Goal: Find specific page/section: Find specific page/section

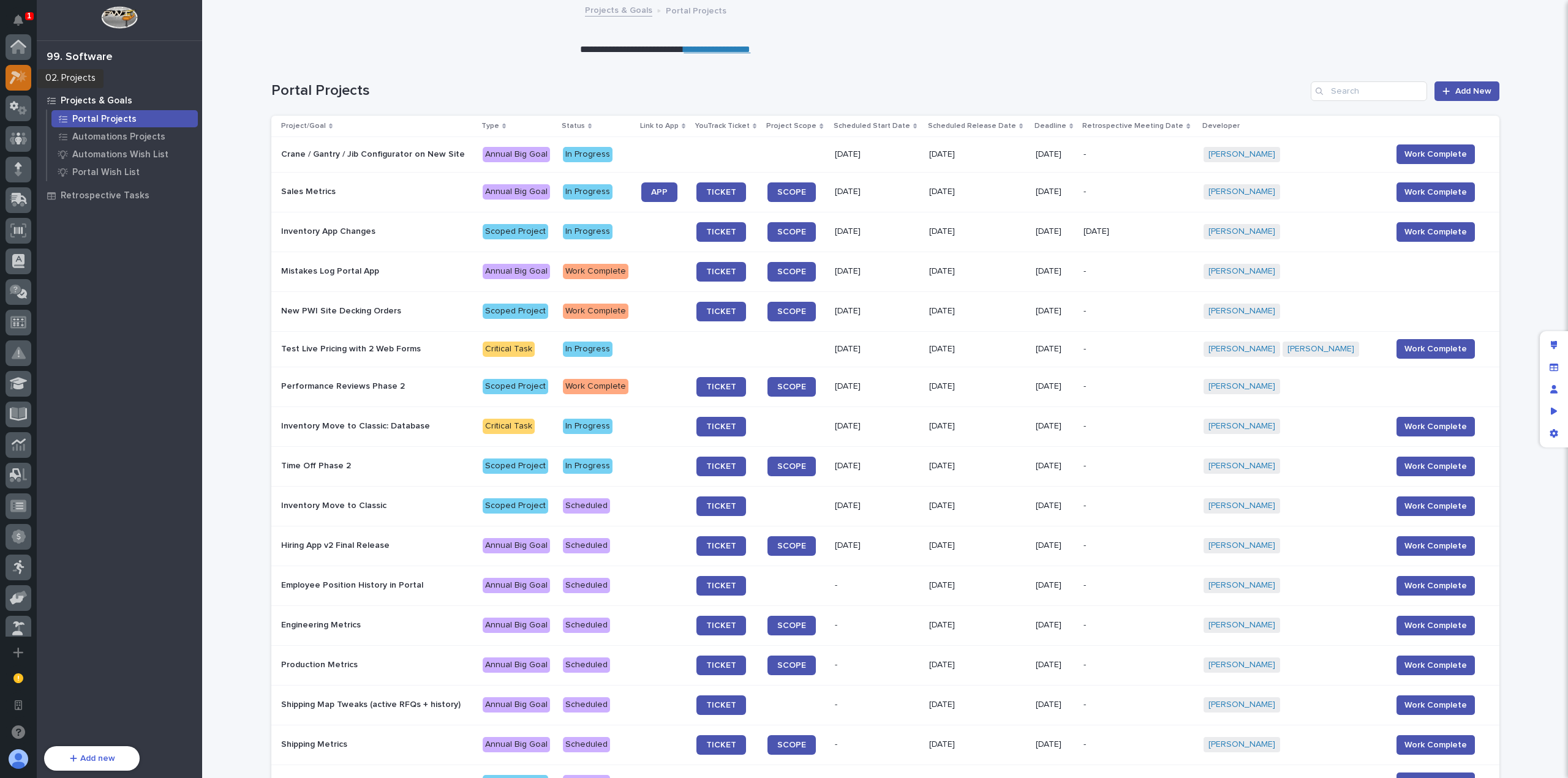
click at [20, 83] on icon at bounding box center [18, 77] width 18 height 14
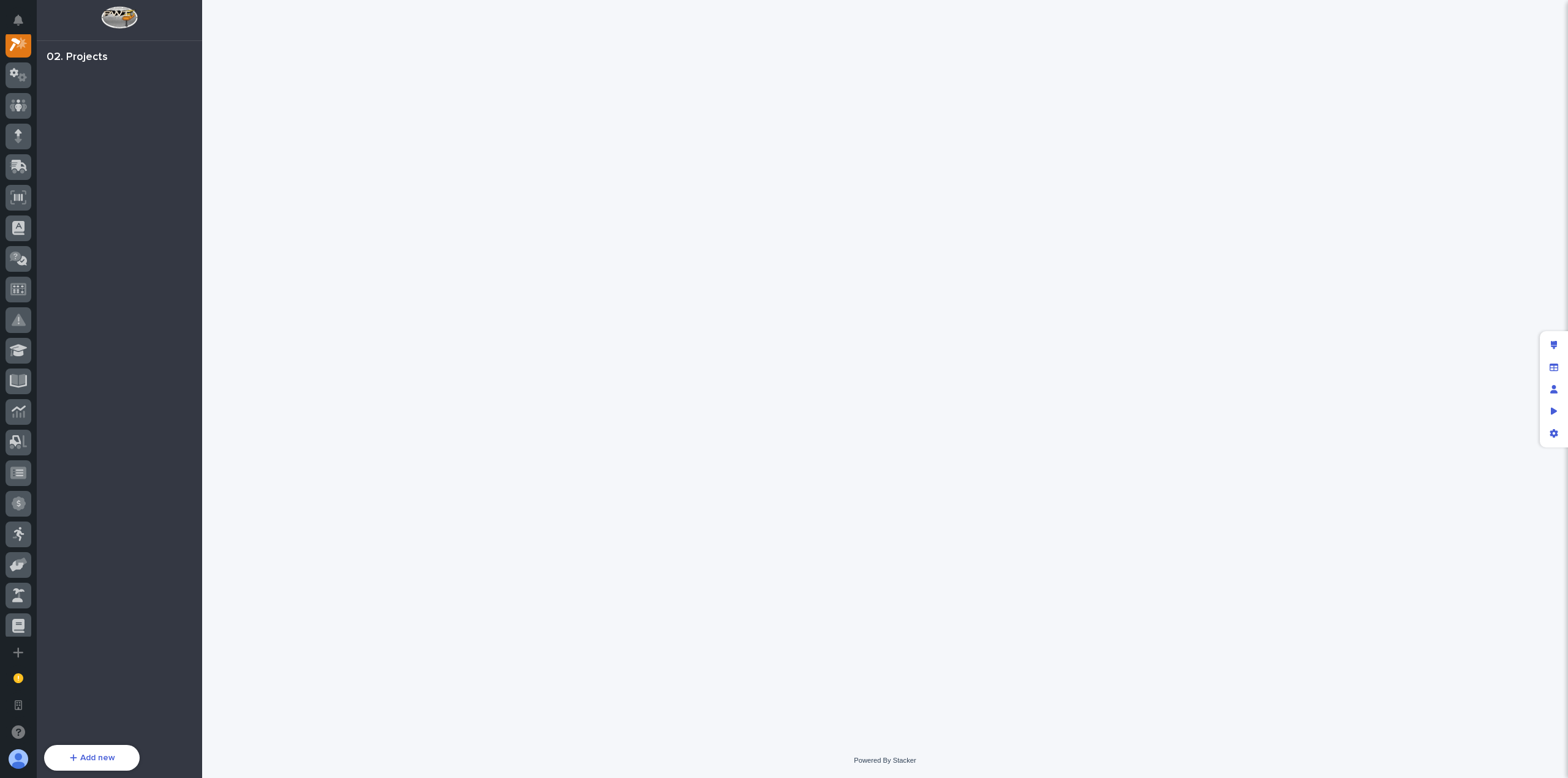
scroll to position [31, 0]
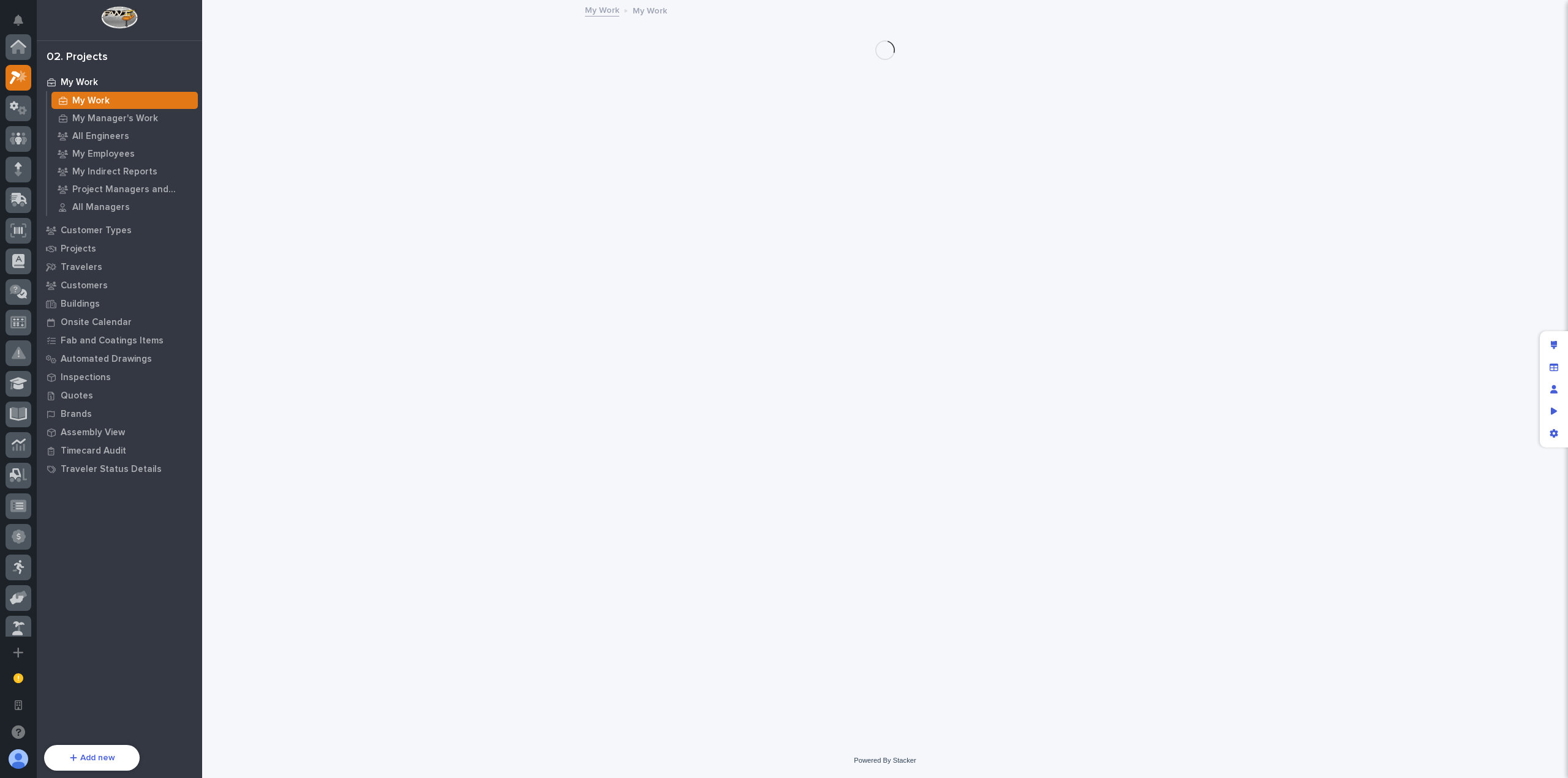
scroll to position [31, 0]
click at [102, 232] on p "Customer Types" at bounding box center [96, 231] width 71 height 11
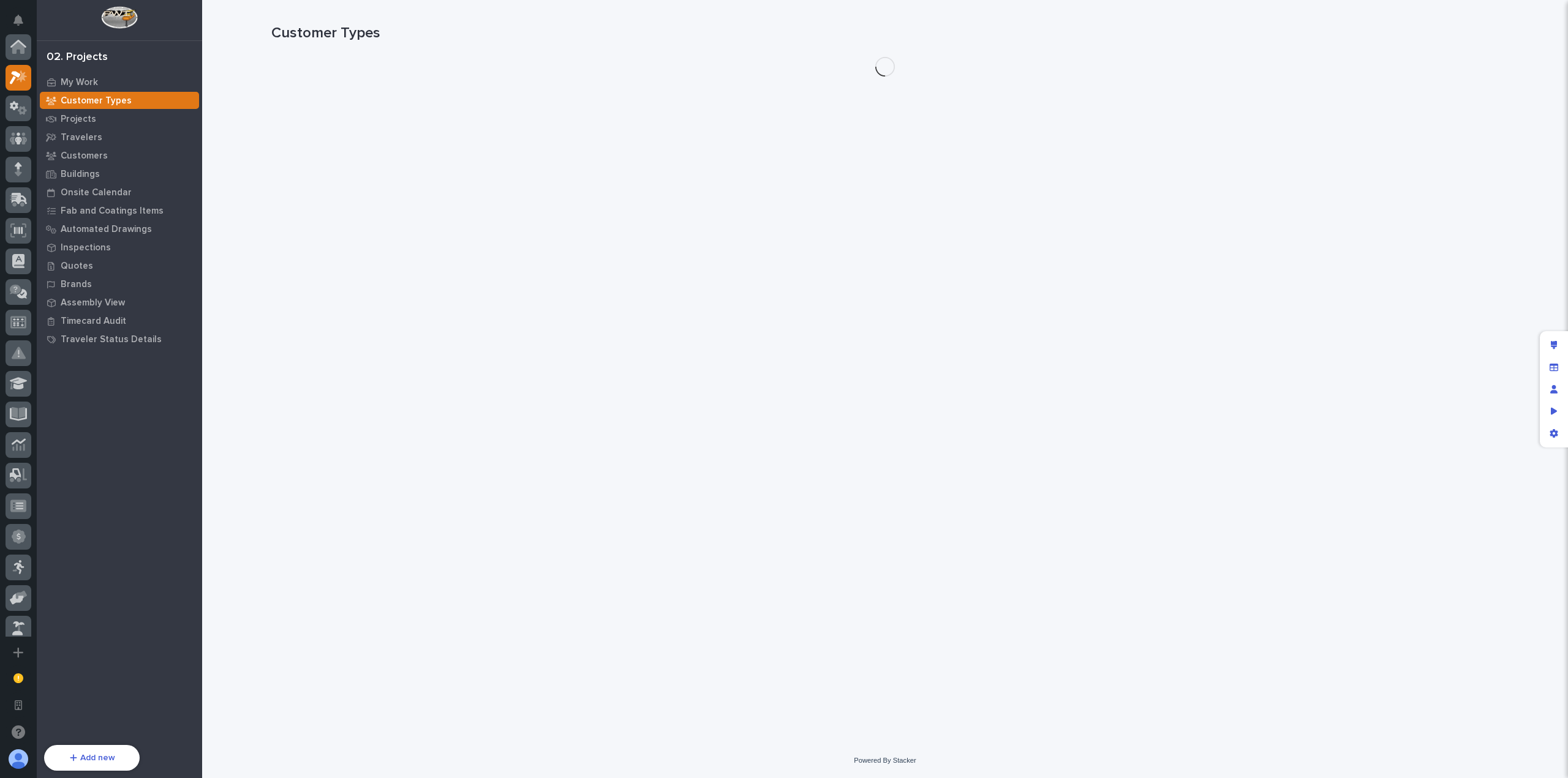
scroll to position [31, 0]
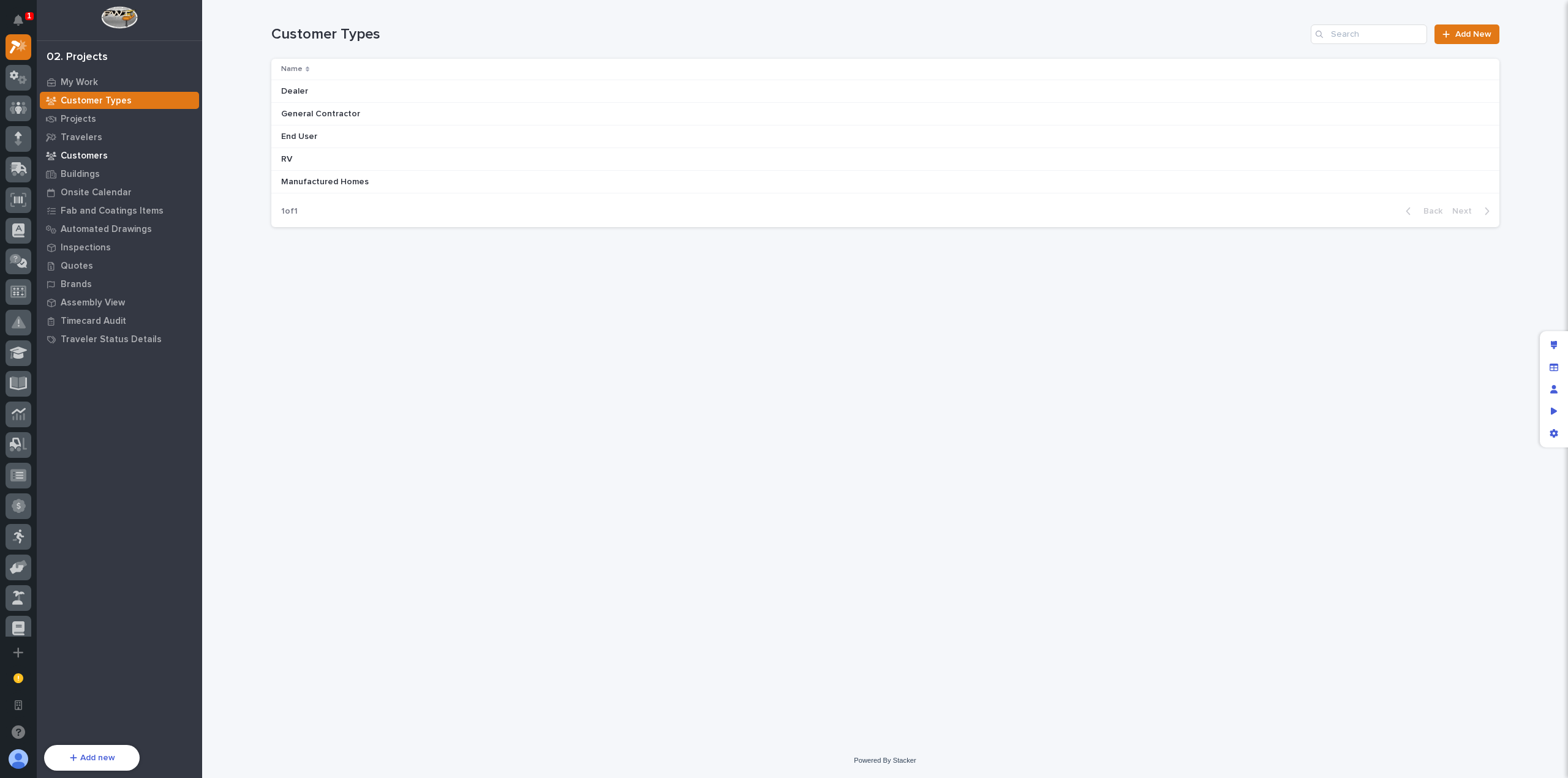
click at [111, 156] on div "Customers" at bounding box center [119, 155] width 159 height 17
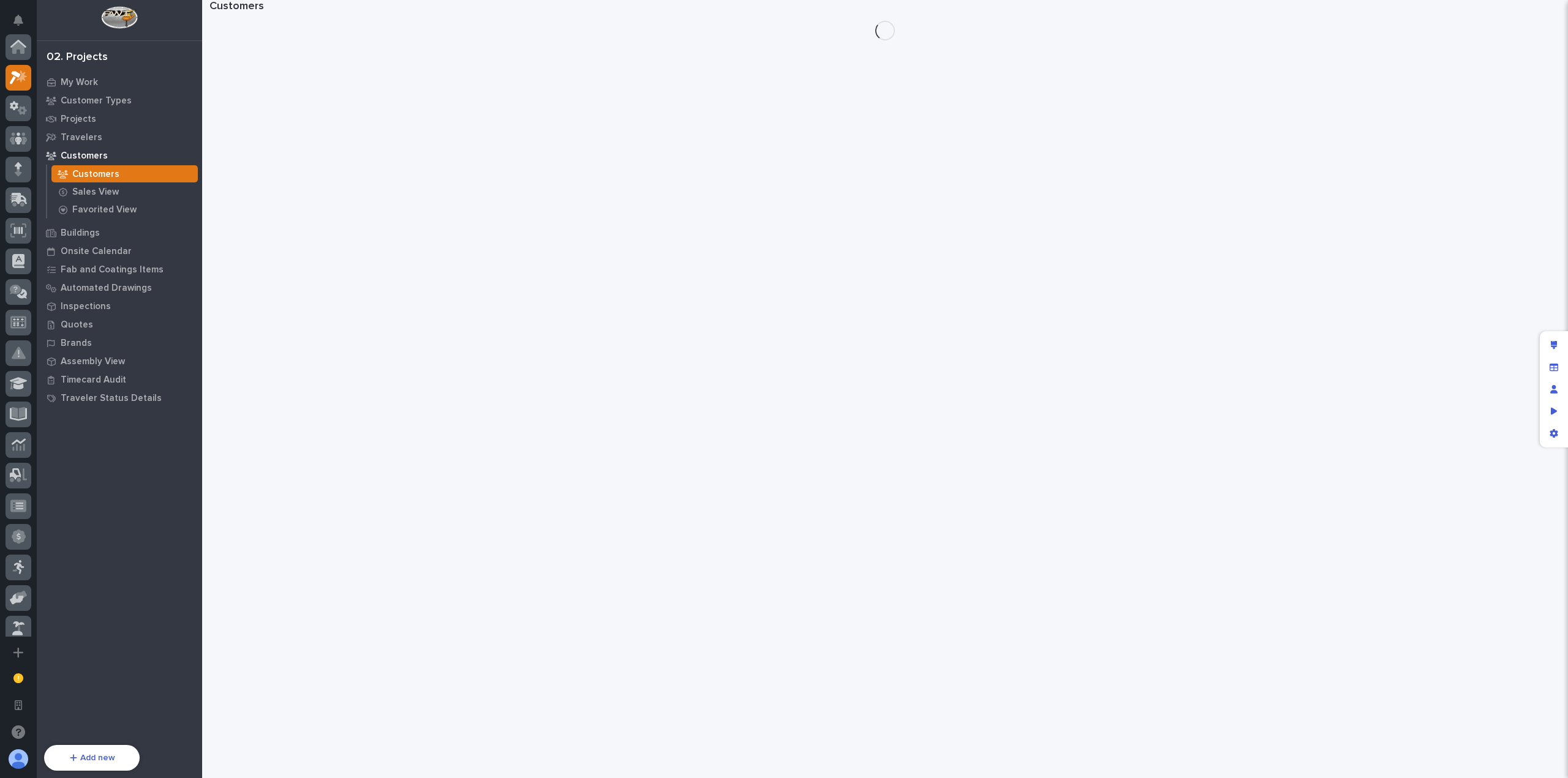
scroll to position [31, 0]
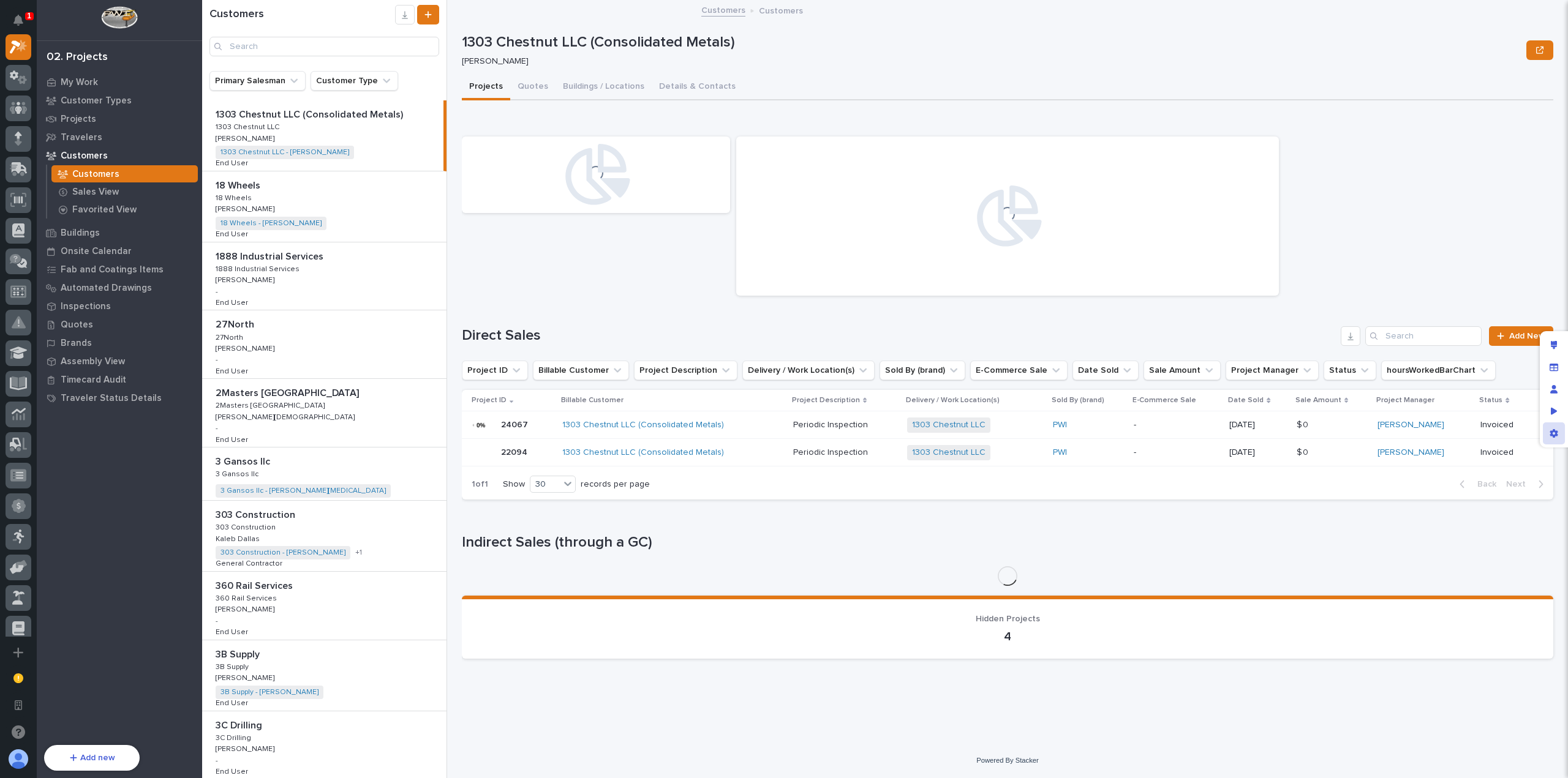
click at [1554, 432] on icon "App settings" at bounding box center [1554, 433] width 9 height 9
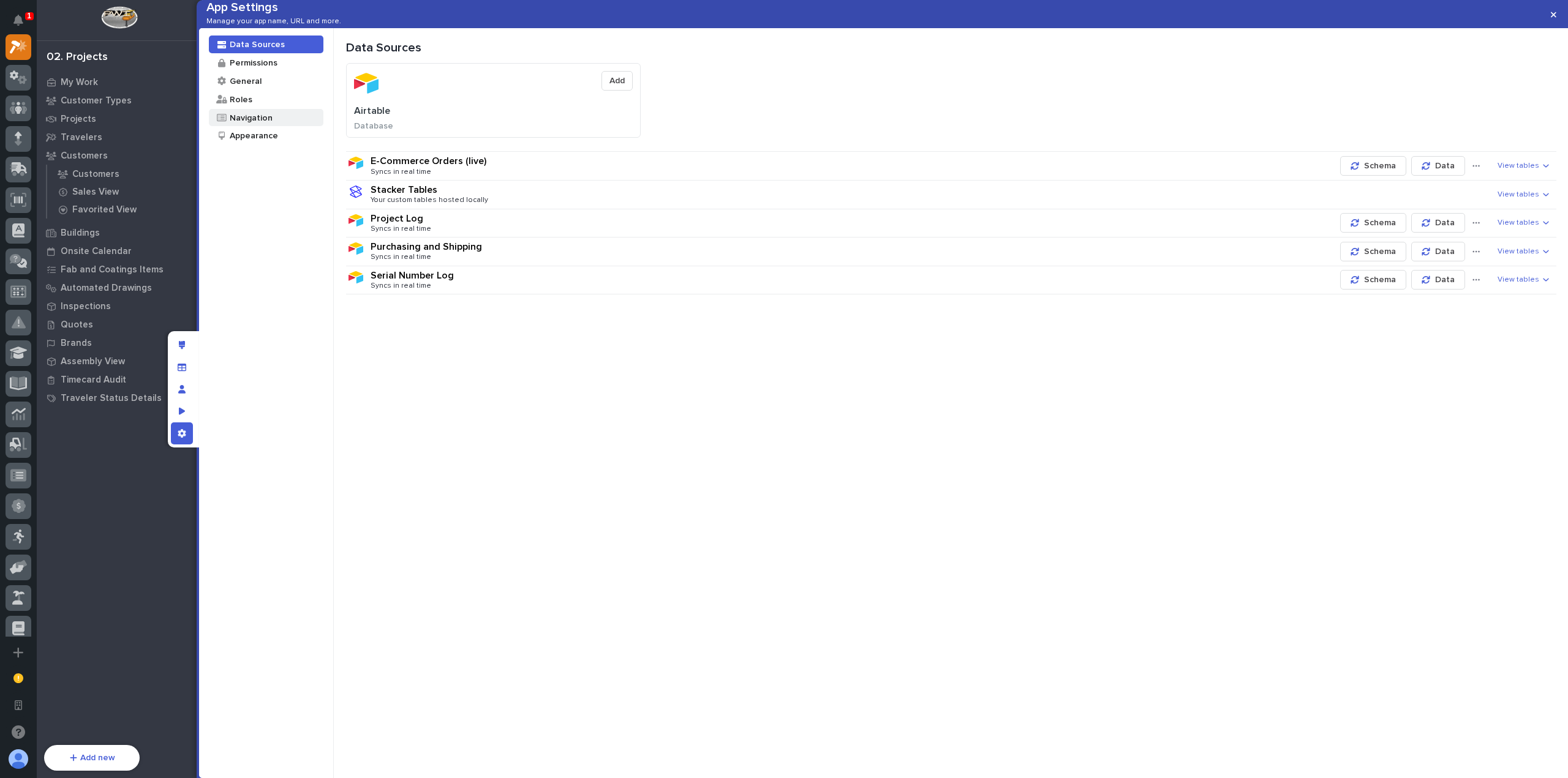
click at [251, 124] on div "Navigation" at bounding box center [250, 117] width 44 height 12
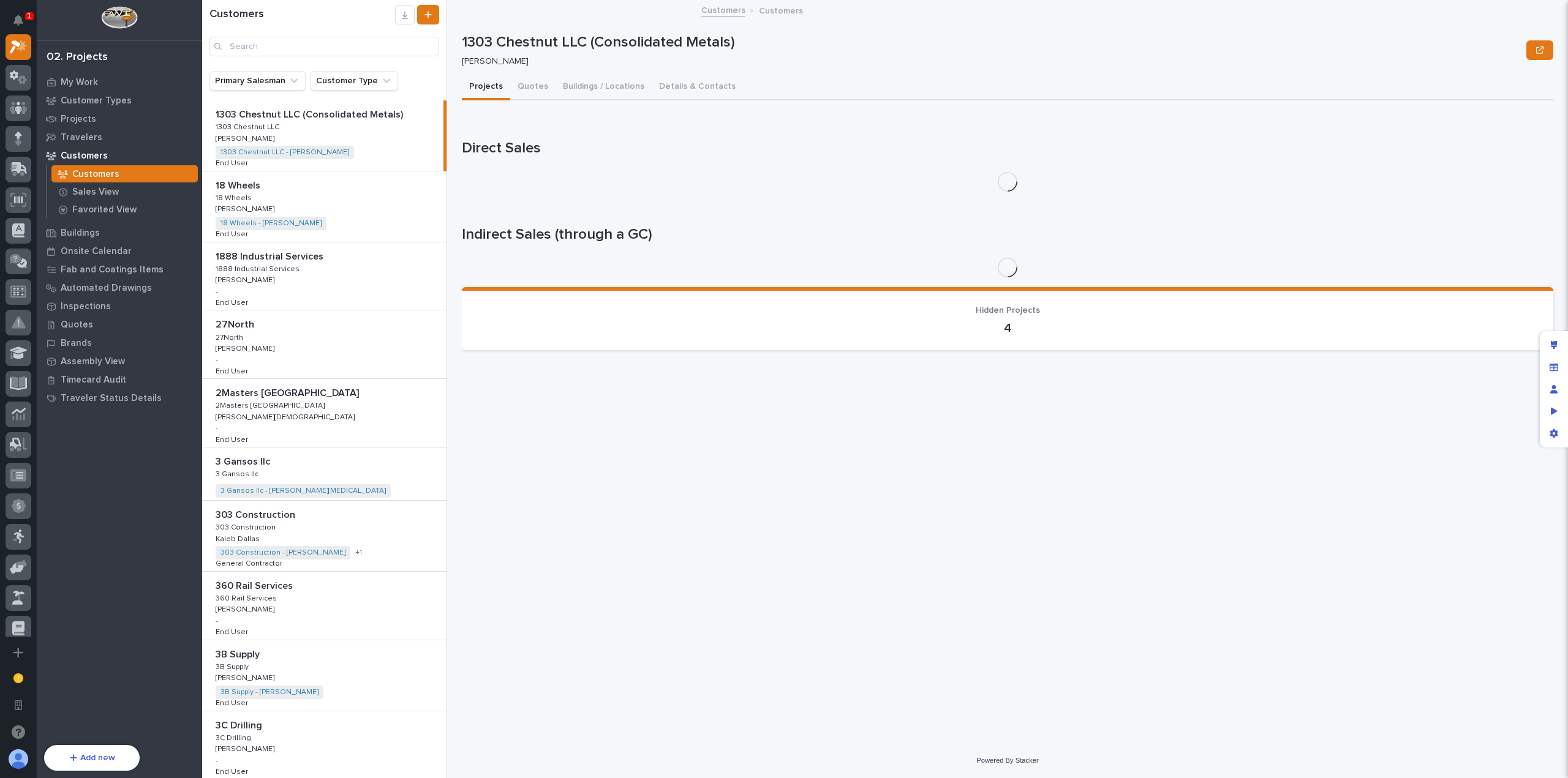
click at [377, 147] on div "1303 Chestnut LLC (Consolidated Metals) 1303 Chestnut LLC (Consolidated Metals)…" at bounding box center [322, 135] width 241 height 70
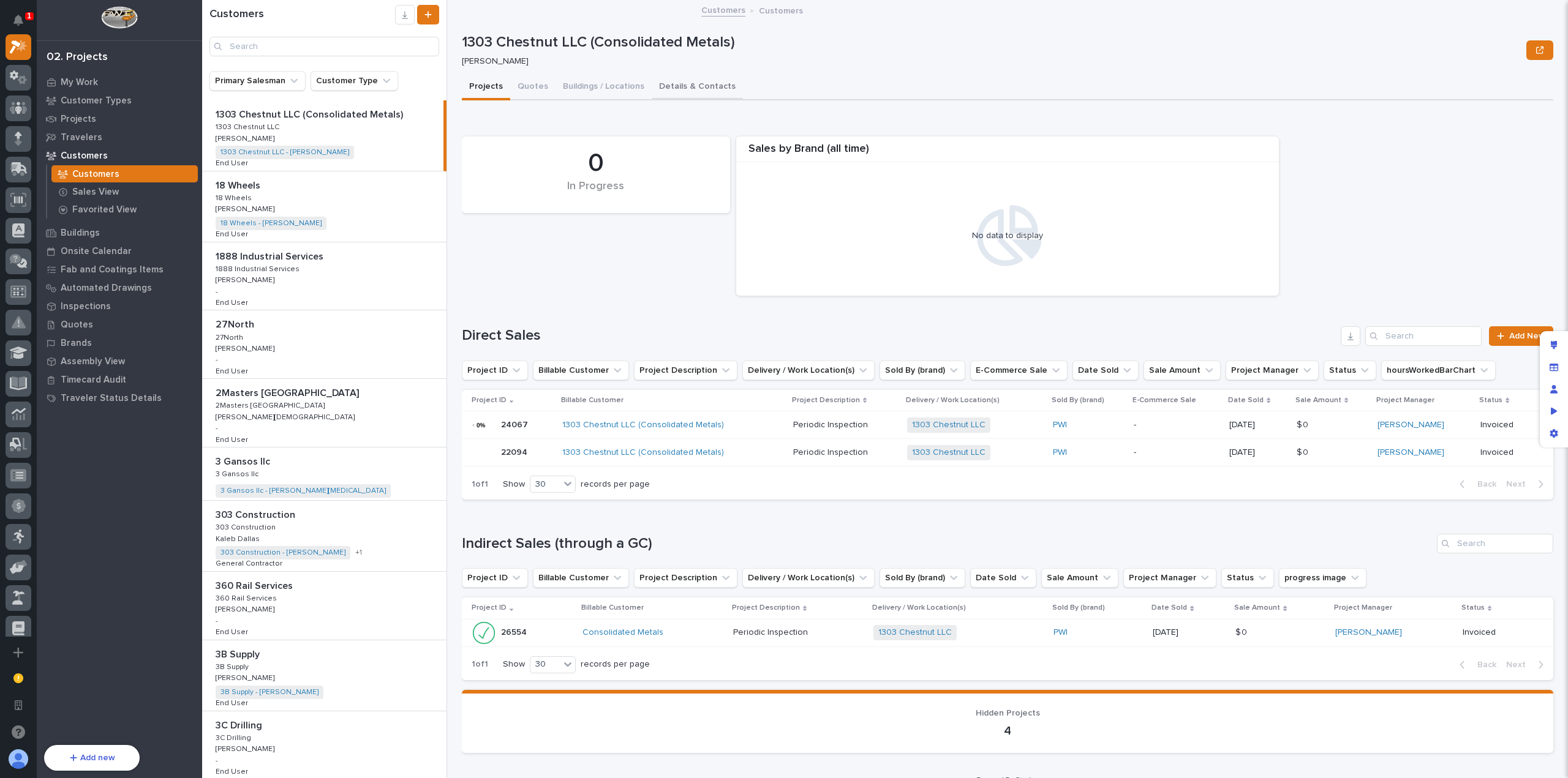
click at [691, 92] on button "Details & Contacts" at bounding box center [698, 87] width 92 height 26
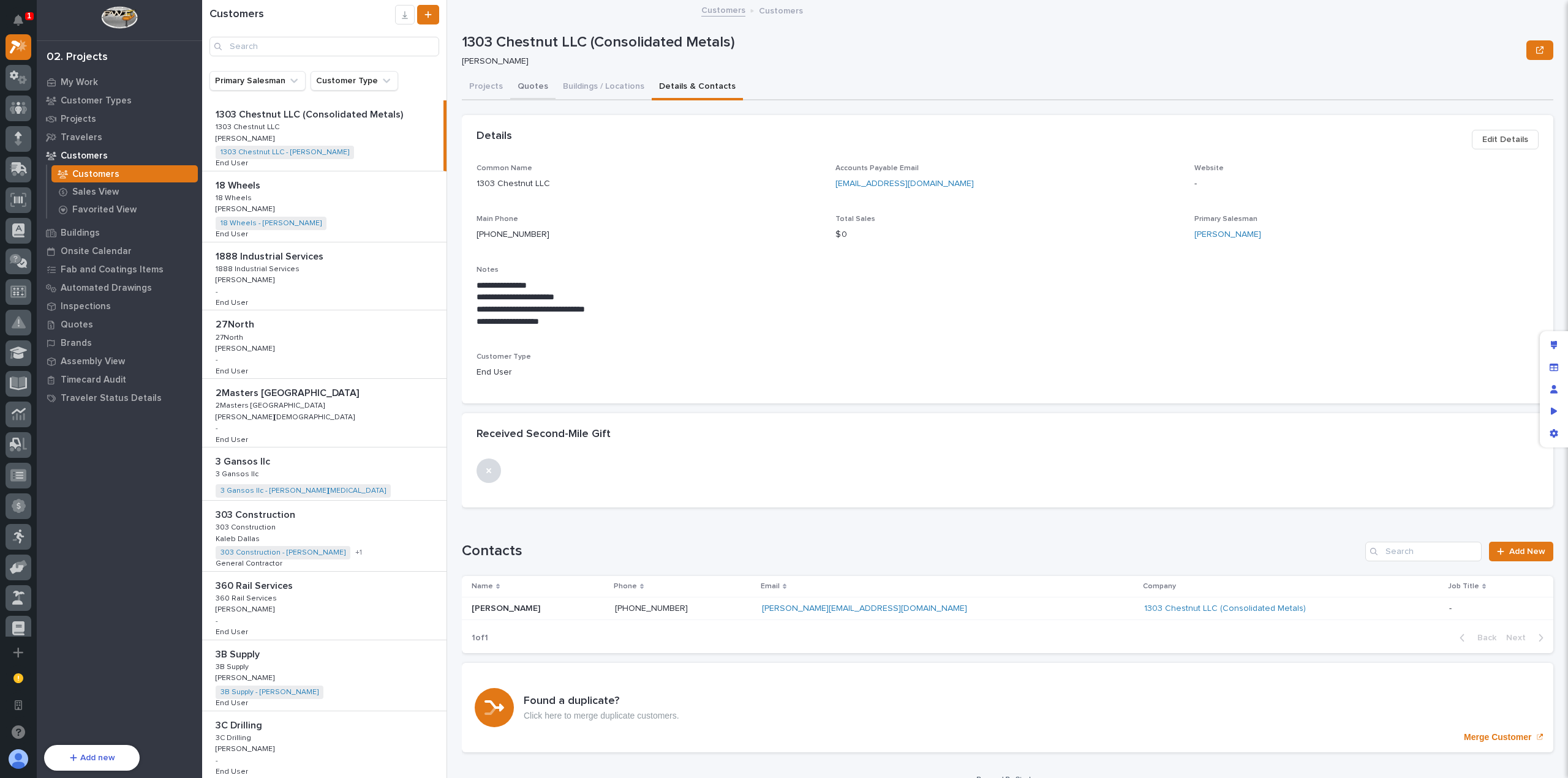
click at [529, 91] on button "Quotes" at bounding box center [533, 87] width 45 height 26
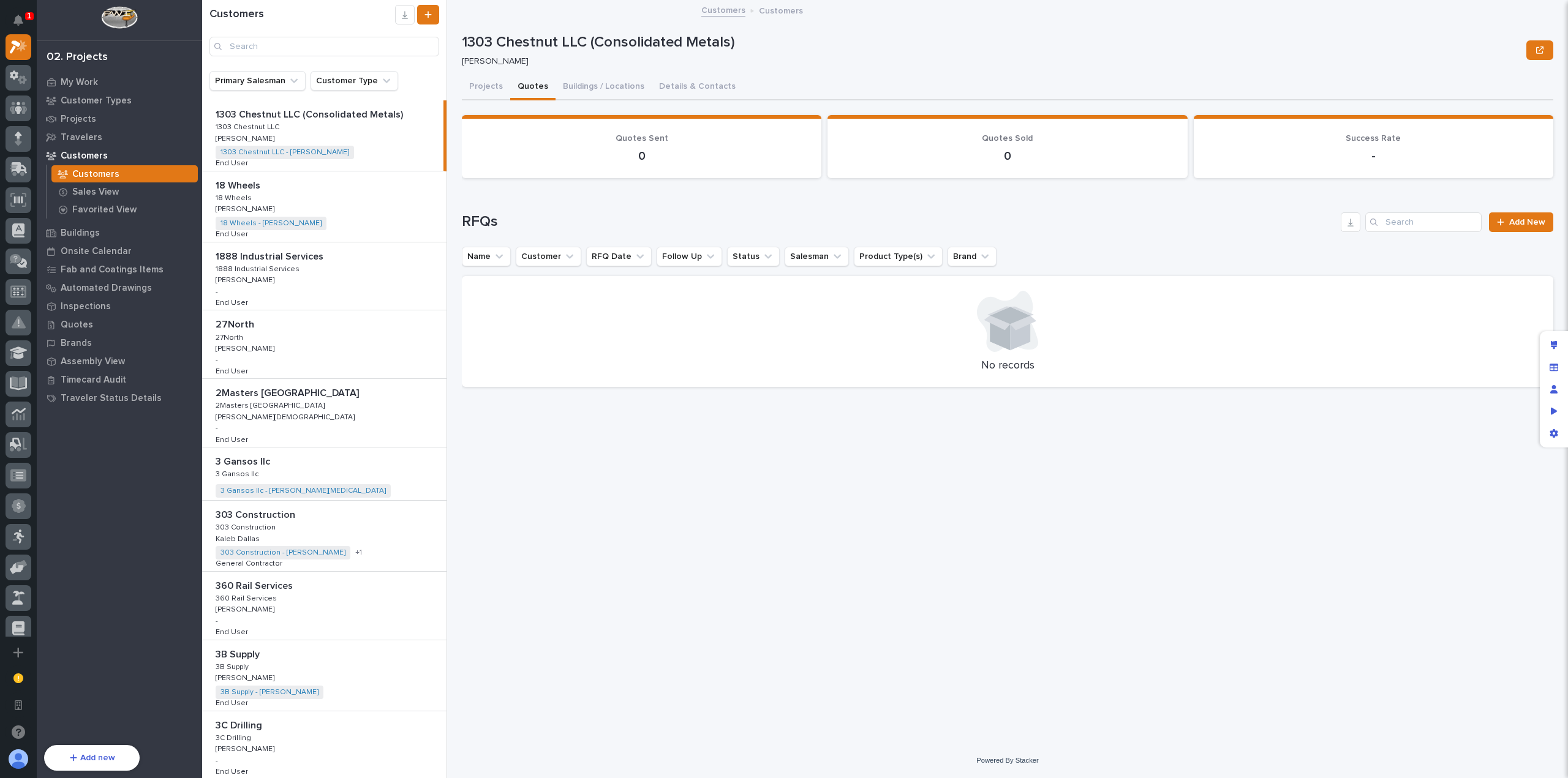
click at [357, 226] on div "18 Wheels 18 Wheels 18 Wheels 18 Wheels Tyler Hartsough Tyler Hartsough 18 Whee…" at bounding box center [325, 206] width 245 height 70
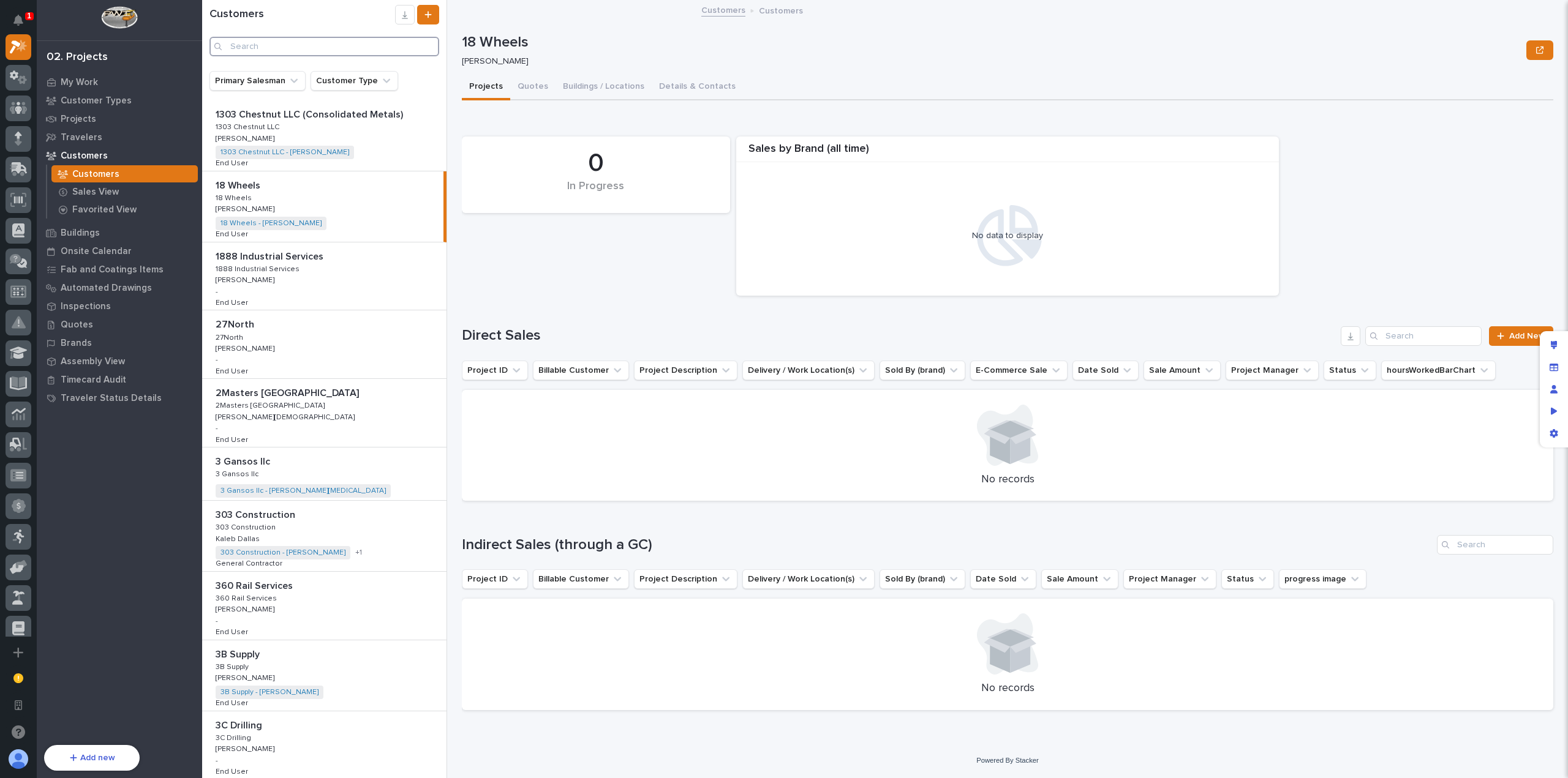
click at [294, 47] on input "Search" at bounding box center [325, 46] width 230 height 20
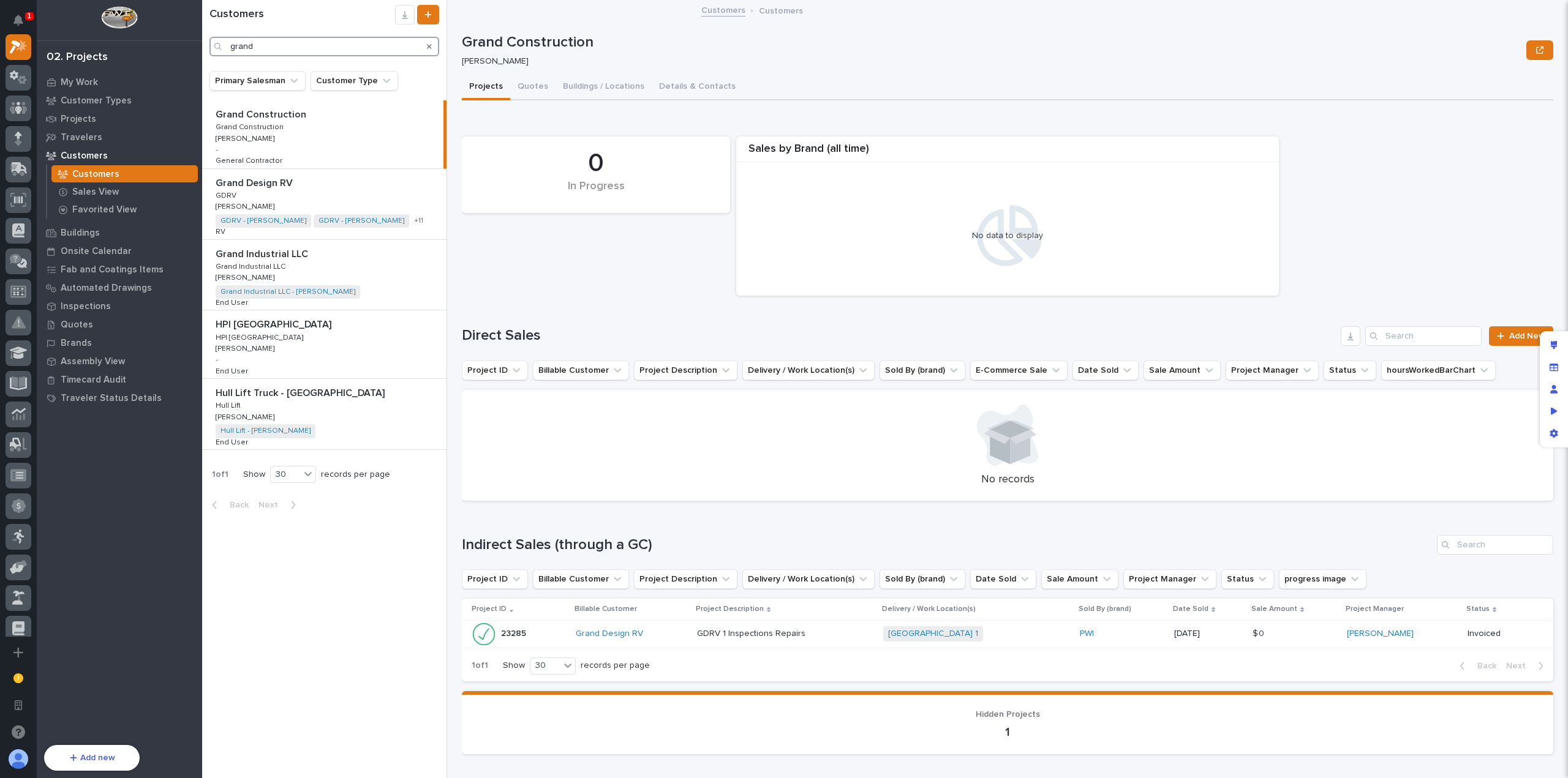
type input "grand"
click at [331, 186] on p at bounding box center [327, 183] width 222 height 12
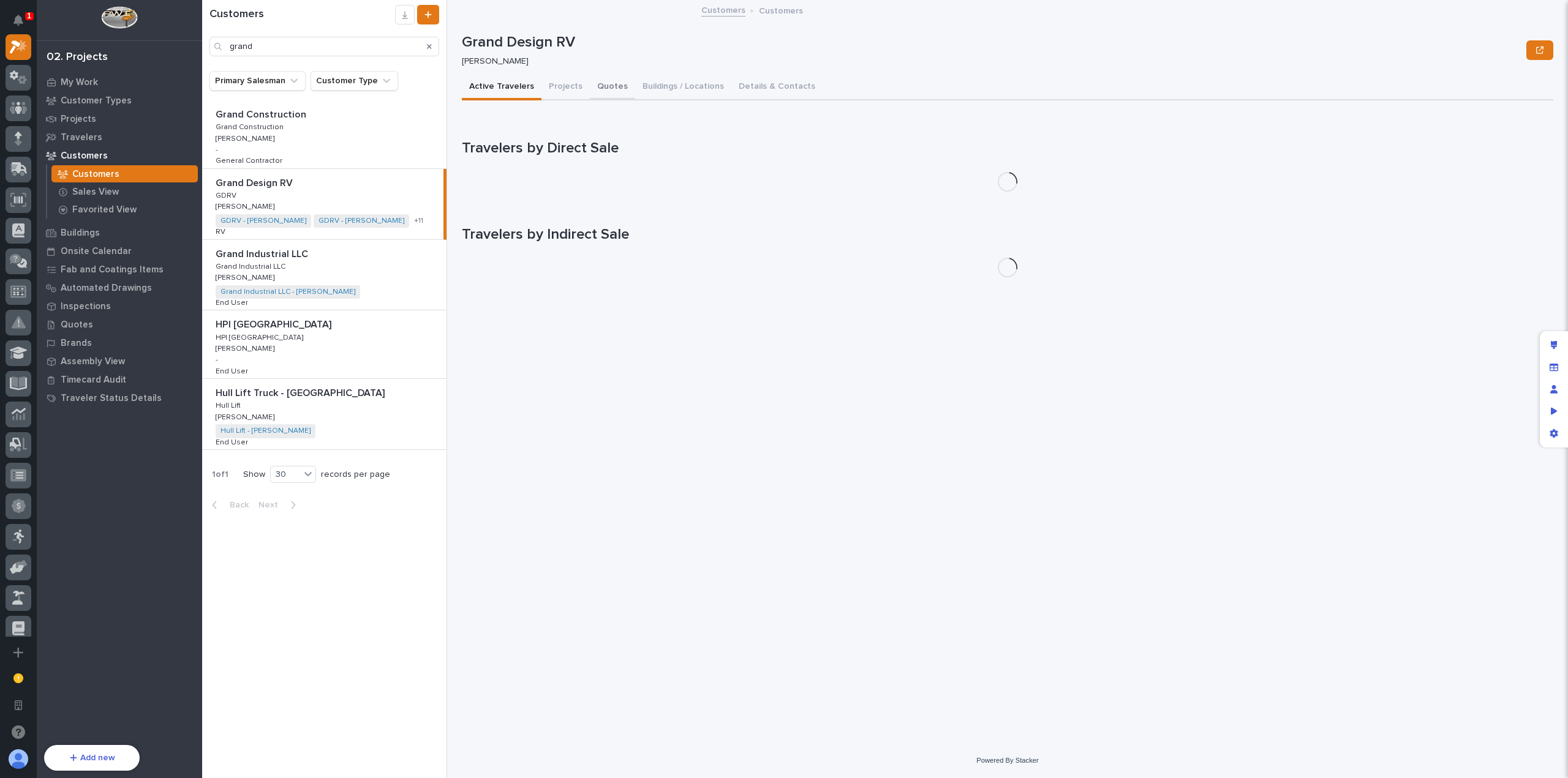
click at [605, 89] on button "Quotes" at bounding box center [612, 87] width 45 height 26
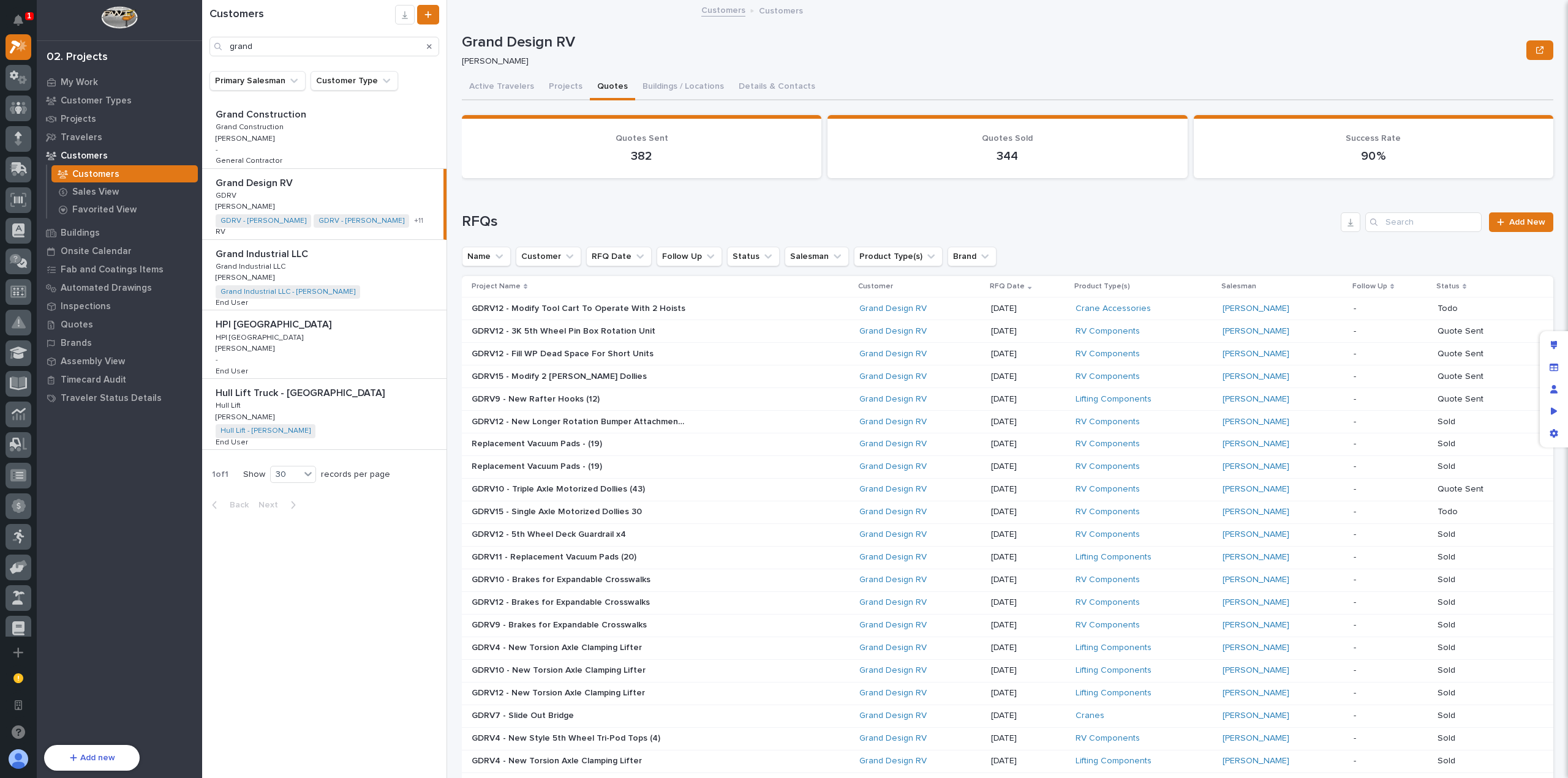
click at [1120, 208] on div "Loading... Saving… RFQs Add New Name Customer RFQ Date Follow Up Status Salesma…" at bounding box center [1008, 604] width 1092 height 832
click at [1116, 194] on div "Loading... Saving… RFQs Add New Name Customer RFQ Date Follow Up Status Salesma…" at bounding box center [1008, 604] width 1092 height 832
click at [1131, 199] on div "Loading... Saving… RFQs Add New Name Customer RFQ Date Follow Up Status Salesma…" at bounding box center [1008, 604] width 1092 height 832
click at [1062, 214] on h1 "RFQs" at bounding box center [898, 222] width 874 height 18
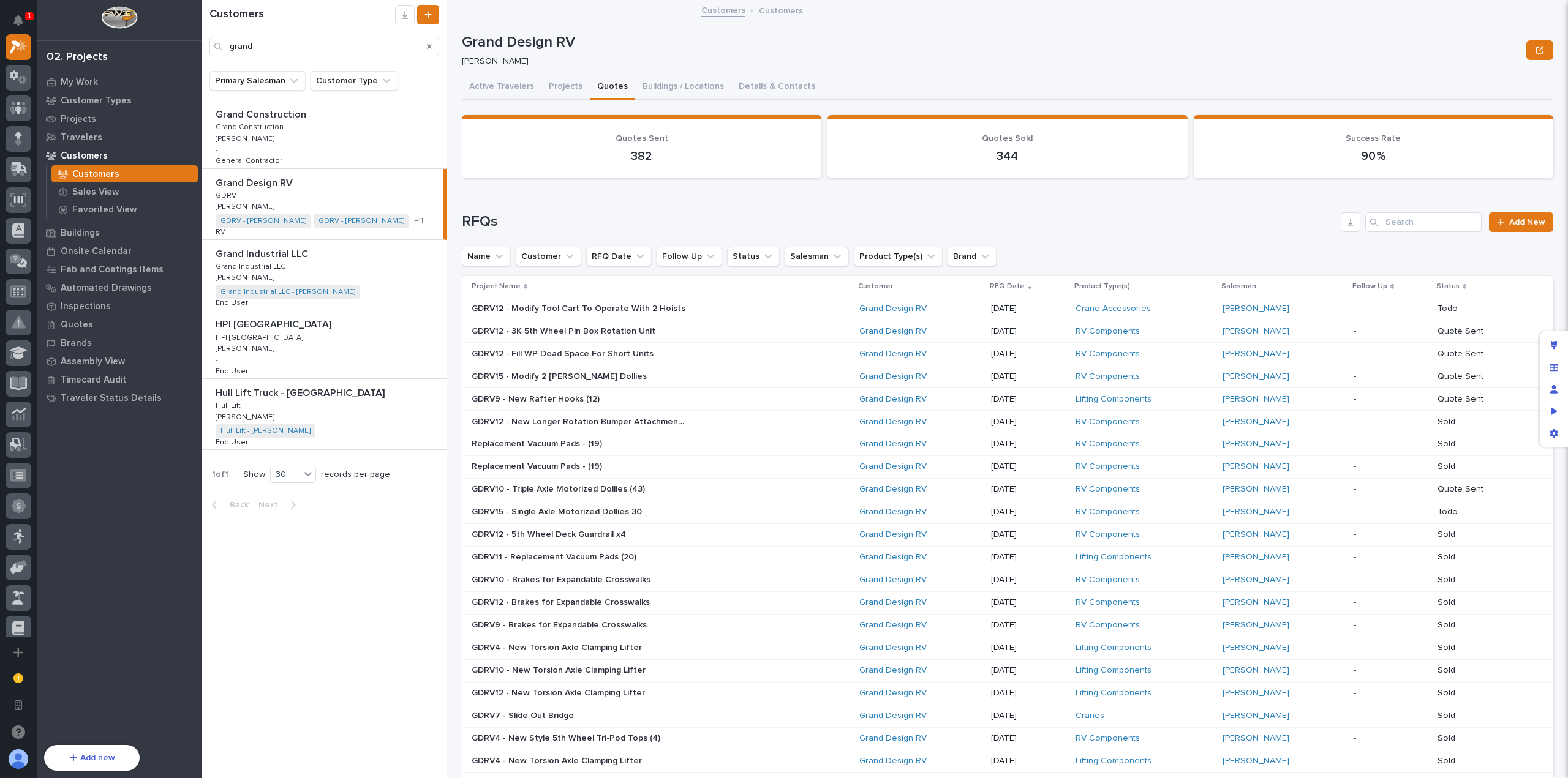
click at [1265, 210] on div "Loading... Saving… RFQs Add New Name Customer RFQ Date Follow Up Status Salesma…" at bounding box center [1008, 604] width 1092 height 832
